Goal: Navigation & Orientation: Understand site structure

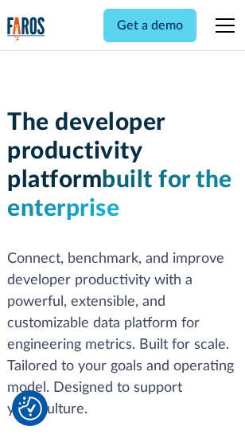
scroll to position [240, 0]
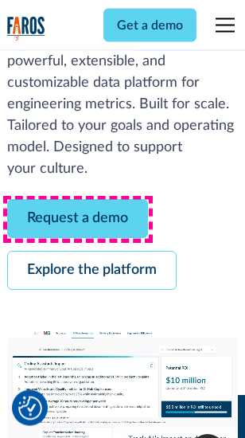
click at [78, 220] on link "Request a demo" at bounding box center [77, 219] width 141 height 39
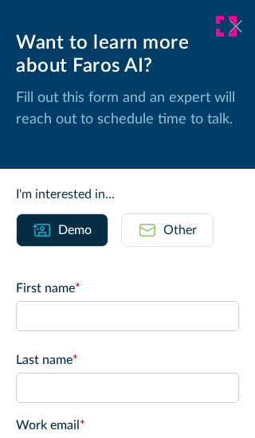
click at [229, 26] on icon at bounding box center [235, 26] width 13 height 12
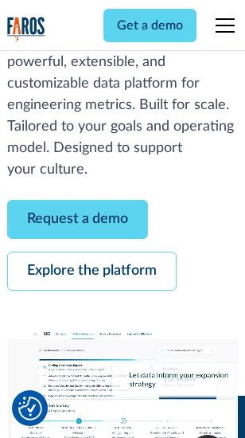
scroll to position [291, 0]
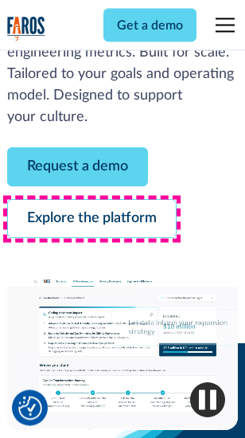
click at [92, 220] on link "Explore the platform" at bounding box center [92, 219] width 170 height 39
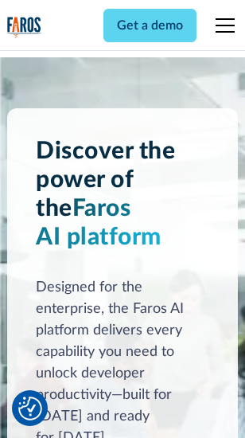
scroll to position [12137, 0]
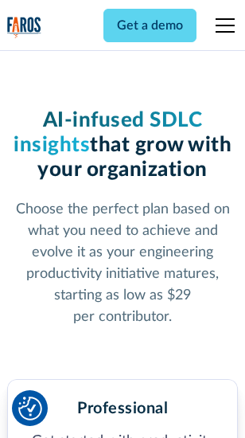
scroll to position [2531, 0]
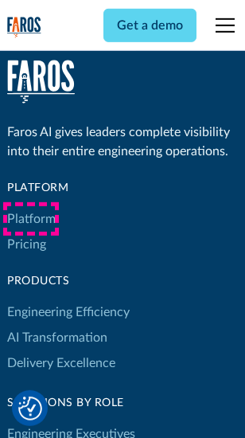
click at [31, 219] on link "Platform" at bounding box center [31, 218] width 49 height 25
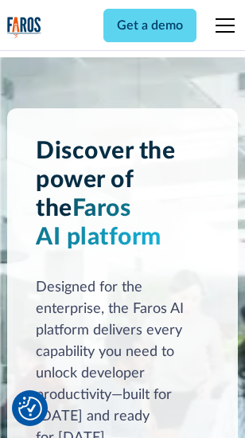
scroll to position [12648, 0]
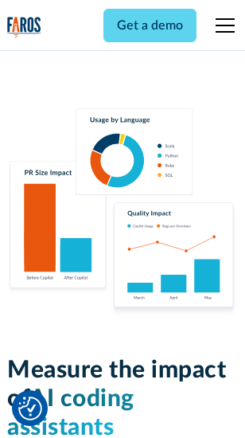
scroll to position [9967, 0]
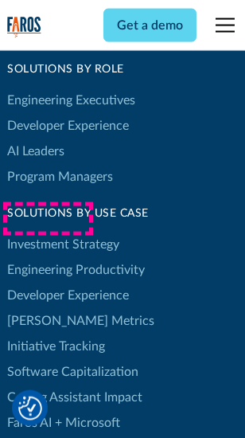
click at [48, 308] on link "[PERSON_NAME] Metrics" at bounding box center [80, 320] width 147 height 25
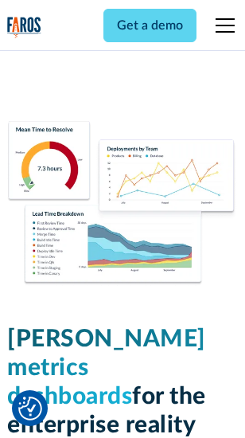
scroll to position [7057, 0]
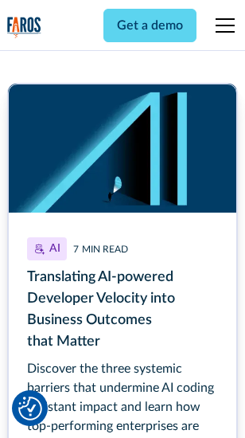
scroll to position [7215, 0]
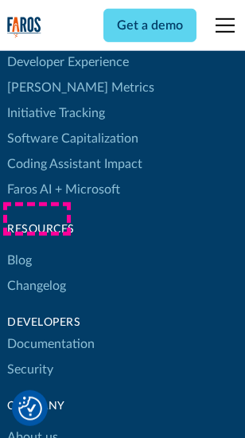
click at [37, 273] on link "Changelog" at bounding box center [36, 285] width 59 height 25
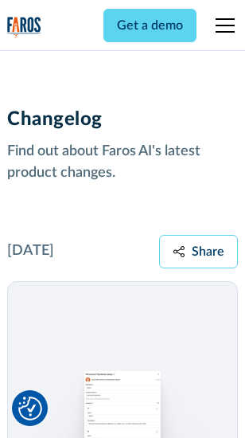
scroll to position [19533, 0]
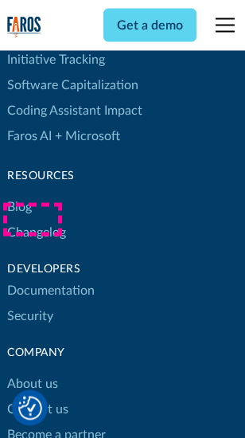
click at [32, 372] on link "About us" at bounding box center [32, 384] width 51 height 25
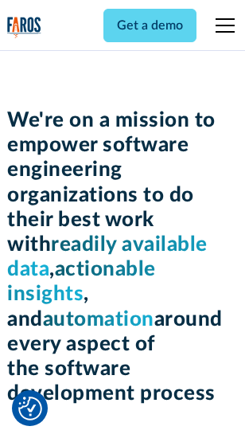
scroll to position [5513, 0]
